Goal: Task Accomplishment & Management: Manage account settings

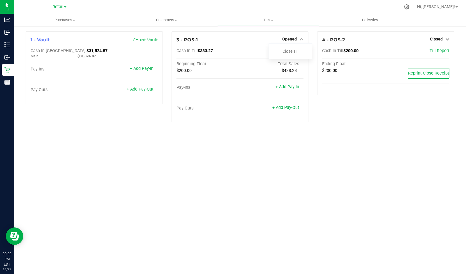
click at [295, 51] on link "Close Till" at bounding box center [291, 51] width 16 height 5
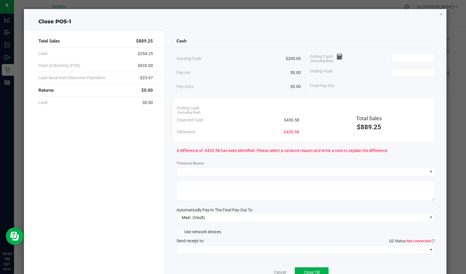
click at [412, 73] on input at bounding box center [413, 72] width 43 height 8
click at [406, 56] on input at bounding box center [413, 58] width 43 height 8
type input "$200.00"
click at [337, 58] on icon at bounding box center [340, 57] width 6 height 4
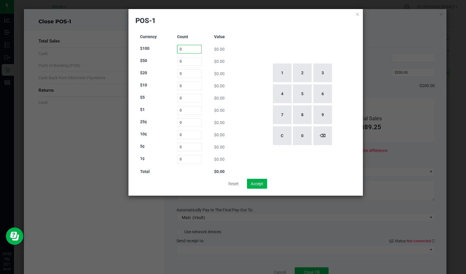
click at [187, 50] on input "0" at bounding box center [189, 49] width 25 height 9
click at [281, 73] on button "1" at bounding box center [282, 73] width 19 height 19
type input "1"
click at [190, 62] on input "0" at bounding box center [189, 61] width 25 height 9
click at [300, 77] on button "2" at bounding box center [302, 73] width 19 height 19
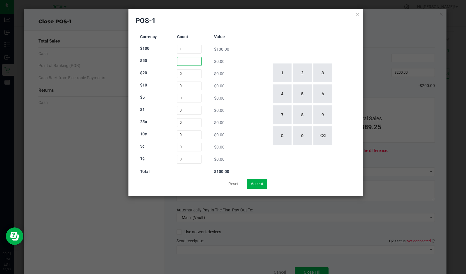
type input "2"
click at [324, 138] on button "⌫" at bounding box center [322, 135] width 19 height 19
click at [282, 77] on button "1" at bounding box center [282, 73] width 19 height 19
type input "1"
click at [195, 74] on input "0" at bounding box center [189, 73] width 25 height 9
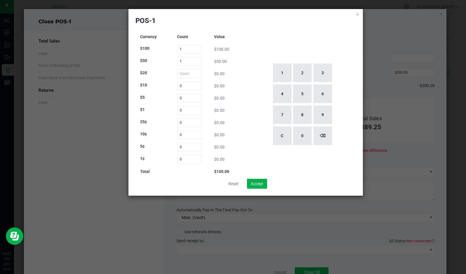
click at [326, 98] on button "6" at bounding box center [322, 93] width 19 height 19
type input "6"
click at [193, 89] on input "0" at bounding box center [189, 86] width 25 height 9
click at [293, 119] on button "8" at bounding box center [302, 114] width 19 height 19
type input "8"
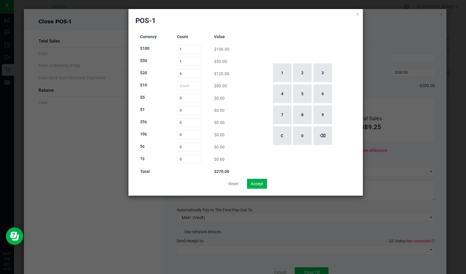
click at [285, 116] on button "7" at bounding box center [282, 114] width 19 height 19
type input "7"
click at [192, 100] on input "0" at bounding box center [189, 98] width 25 height 9
click at [278, 75] on button "1" at bounding box center [282, 73] width 19 height 19
click at [324, 99] on button "6" at bounding box center [322, 93] width 19 height 19
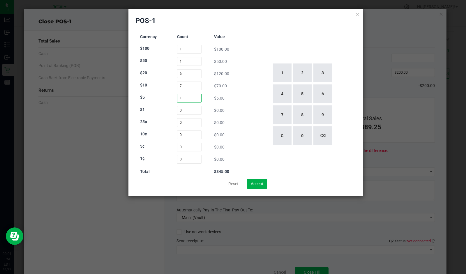
type input "16"
click at [185, 110] on input "0" at bounding box center [189, 110] width 25 height 9
click at [285, 77] on button "1" at bounding box center [282, 73] width 19 height 19
click at [285, 117] on button "7" at bounding box center [282, 114] width 19 height 19
type input "17"
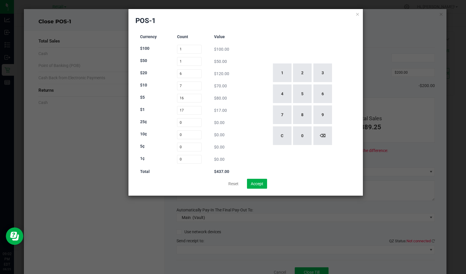
click at [355, 82] on div "1 2 3 4 5 6 7 8 9 C 0 ⌫" at bounding box center [302, 104] width 108 height 149
click at [259, 183] on button "Accept" at bounding box center [257, 184] width 20 height 10
type input "$437.00"
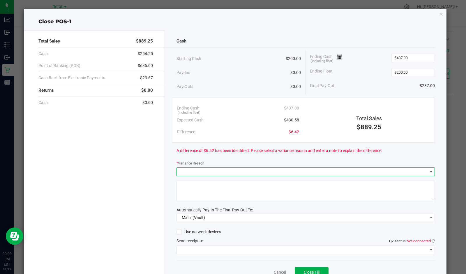
click at [235, 174] on span at bounding box center [302, 172] width 251 height 8
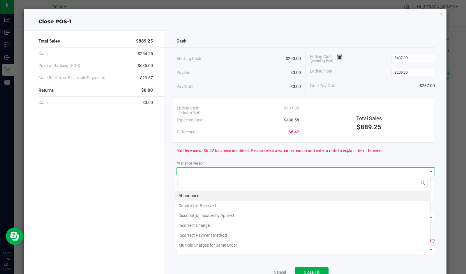
scroll to position [8, 256]
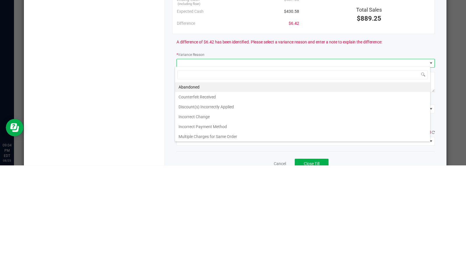
click at [198, 225] on li "Incorrect Change" at bounding box center [302, 226] width 255 height 10
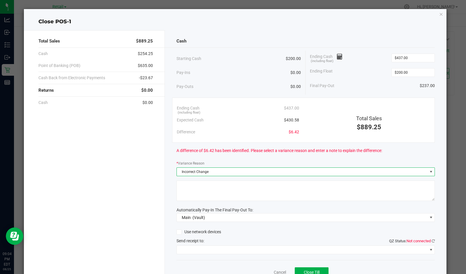
click at [221, 186] on textarea at bounding box center [306, 191] width 259 height 20
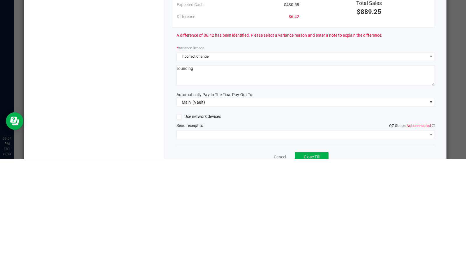
type textarea "rounding"
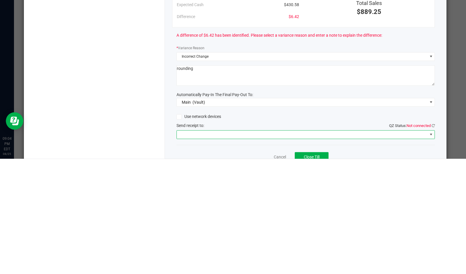
click at [219, 251] on span at bounding box center [302, 250] width 251 height 8
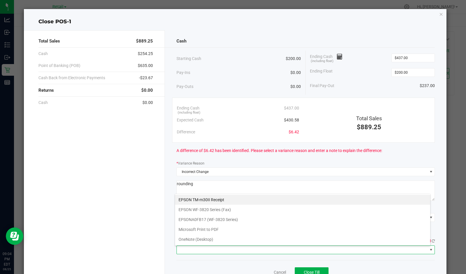
click at [216, 200] on Receipt "EPSON TM-m30II Receipt" at bounding box center [302, 200] width 255 height 10
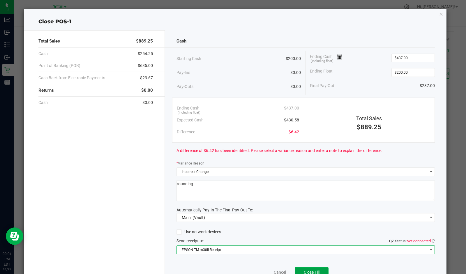
click at [319, 273] on button "Close Till" at bounding box center [312, 272] width 34 height 10
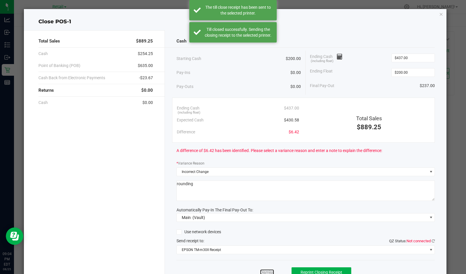
click at [267, 271] on link "Dismiss" at bounding box center [267, 273] width 14 height 6
